Goal: Find specific page/section: Find specific page/section

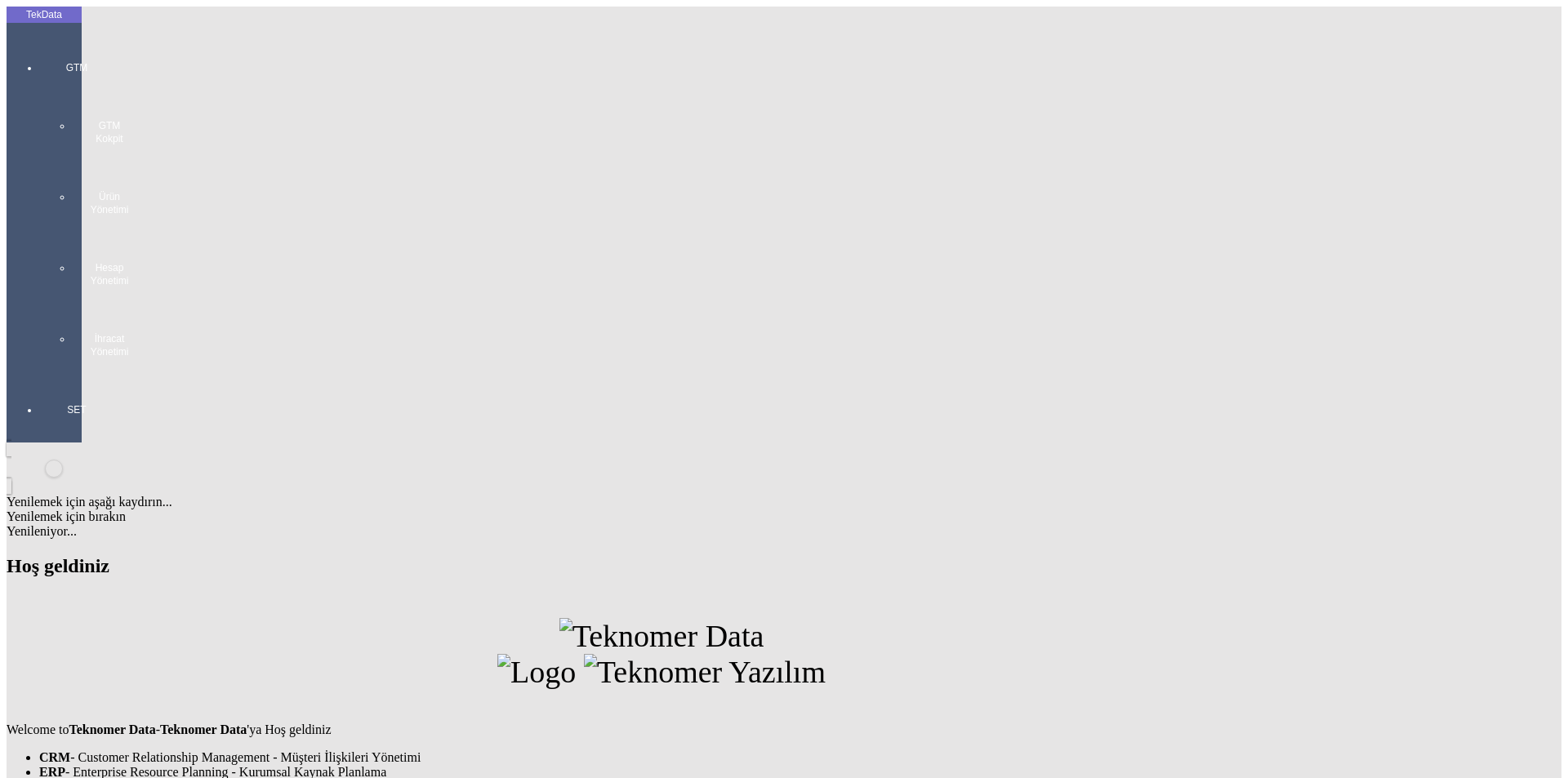
click at [39, 375] on div at bounding box center [77, 375] width 75 height 0
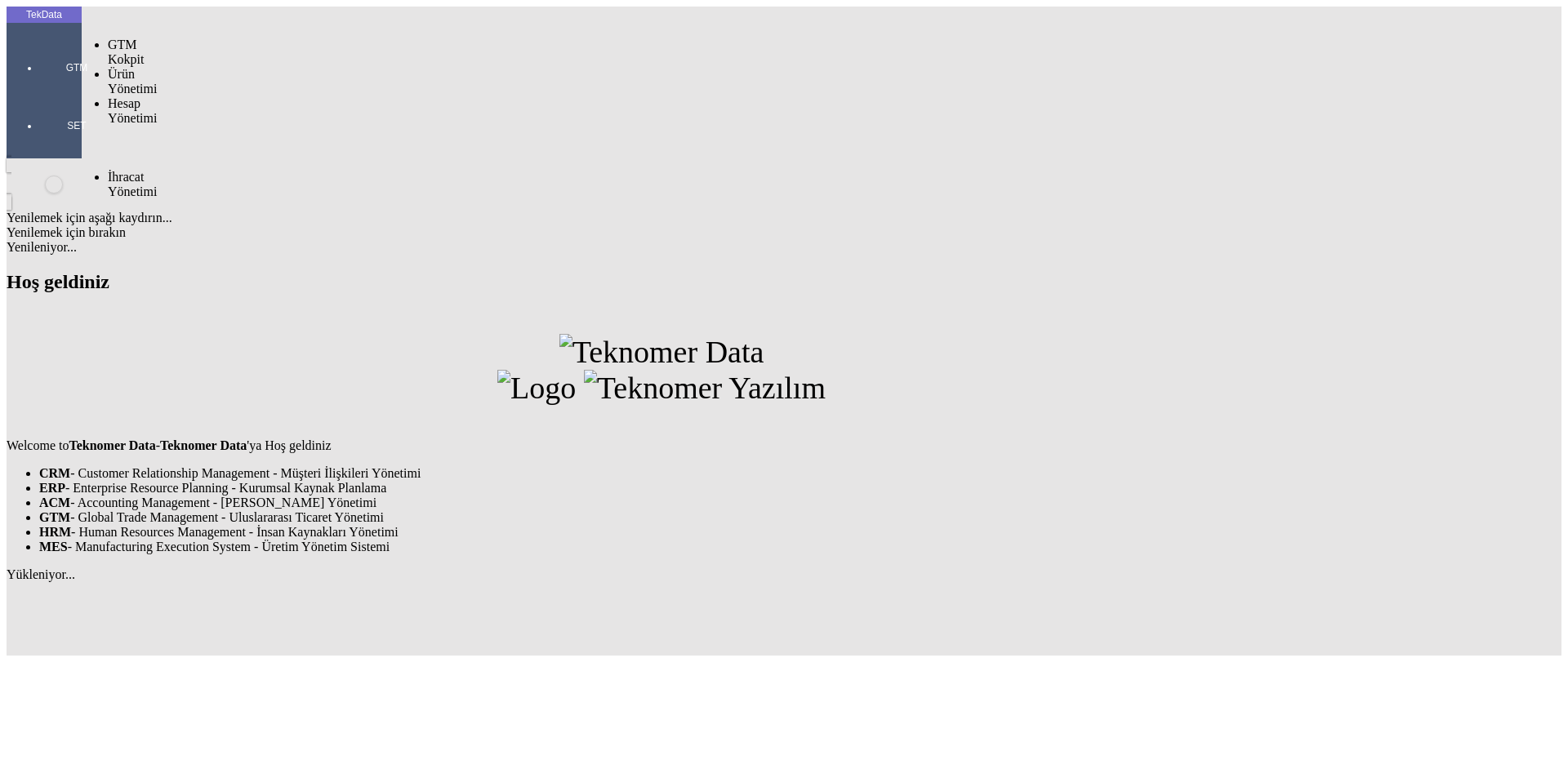
drag, startPoint x: 134, startPoint y: 97, endPoint x: 150, endPoint y: 97, distance: 16.0
click at [137, 169] on span "İhracat Yönetimi" at bounding box center [132, 183] width 49 height 28
click at [250, 199] on span "Yüklemeler" at bounding box center [281, 205] width 62 height 14
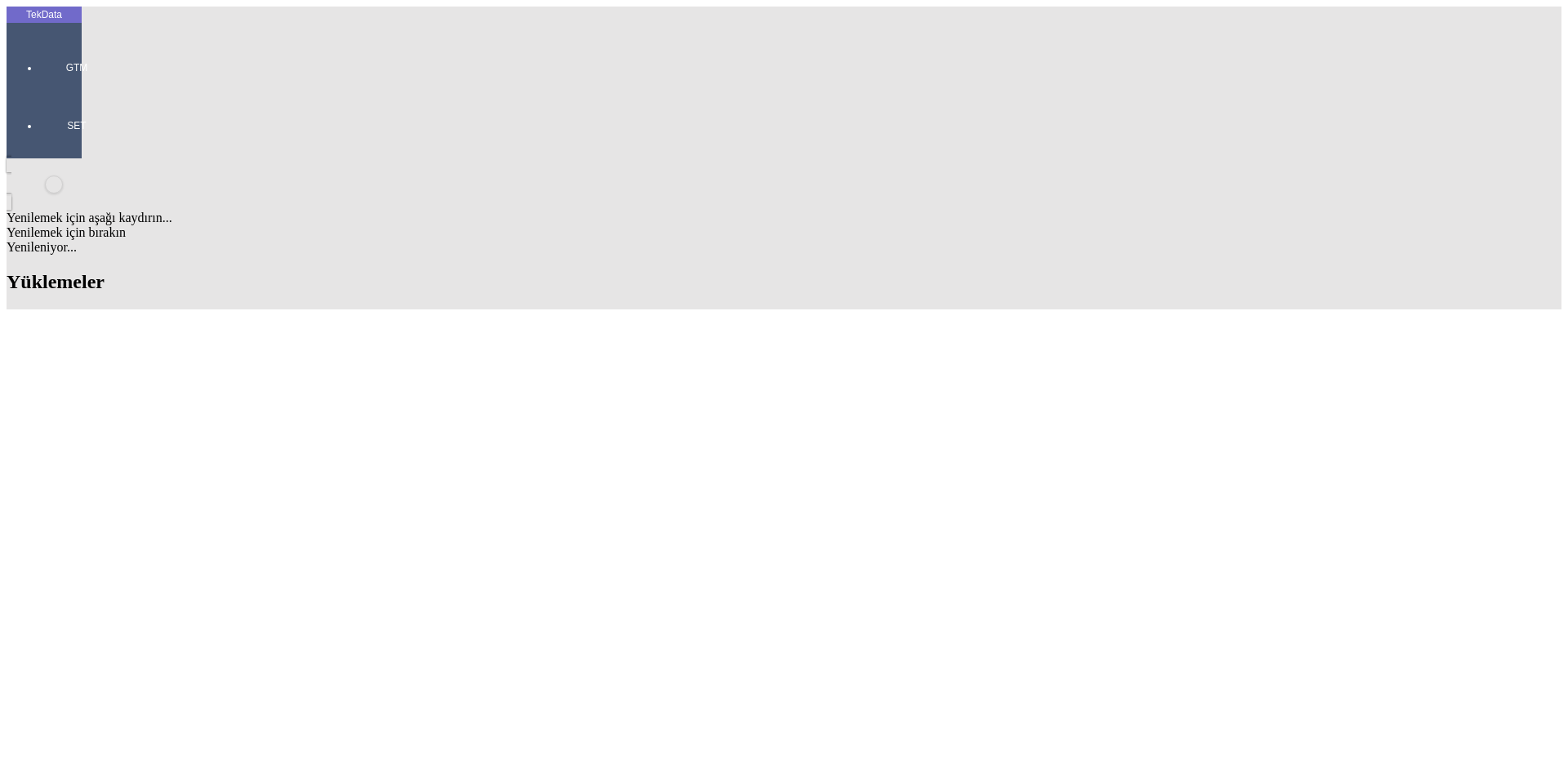
scroll to position [305, 0]
drag, startPoint x: 675, startPoint y: 578, endPoint x: 739, endPoint y: 575, distance: 64.1
drag, startPoint x: 505, startPoint y: 576, endPoint x: 425, endPoint y: 575, distance: 80.0
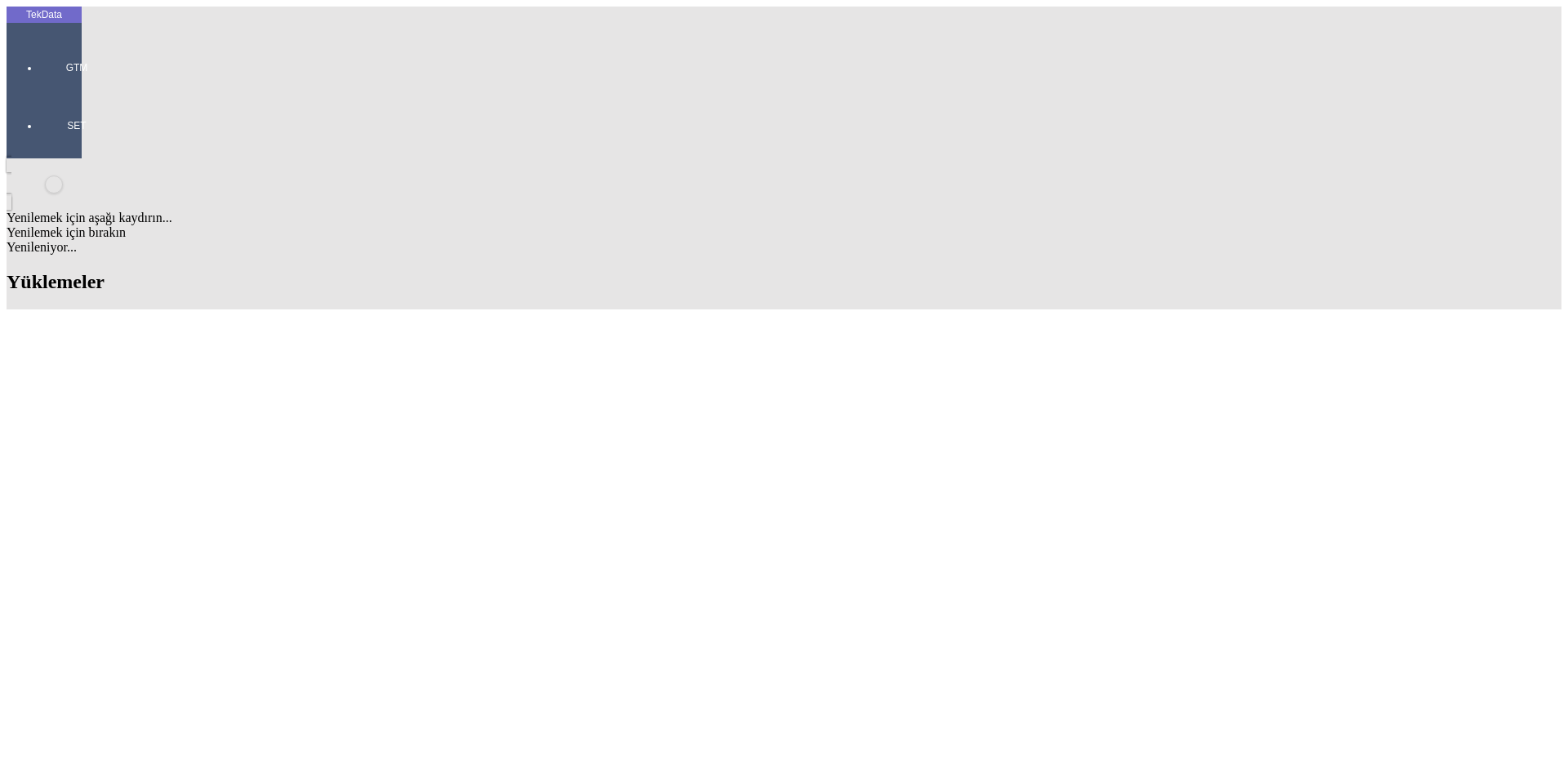
copy tr "ET364351"
drag, startPoint x: 182, startPoint y: 621, endPoint x: 86, endPoint y: 616, distance: 96.1
copy td "IHR2025/9-087"
